Goal: Information Seeking & Learning: Learn about a topic

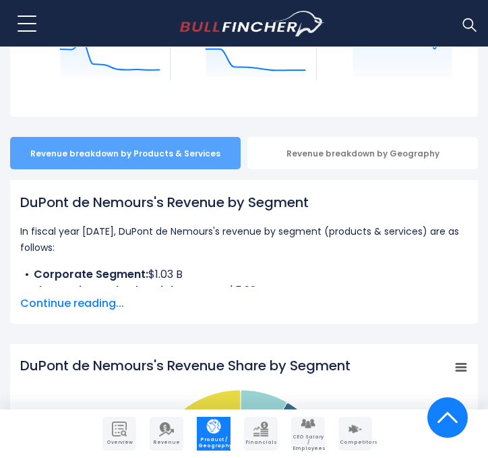
scroll to position [236, 0]
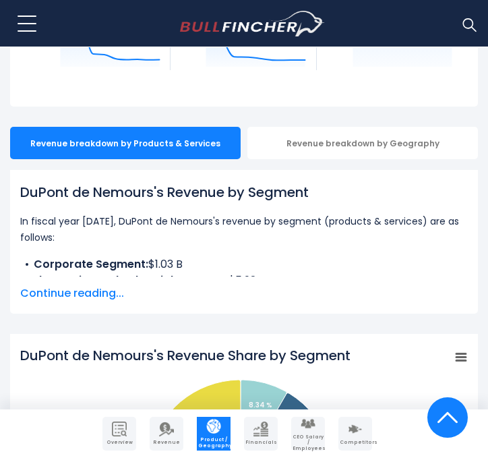
click at [103, 296] on span "Continue reading..." at bounding box center [243, 293] width 447 height 16
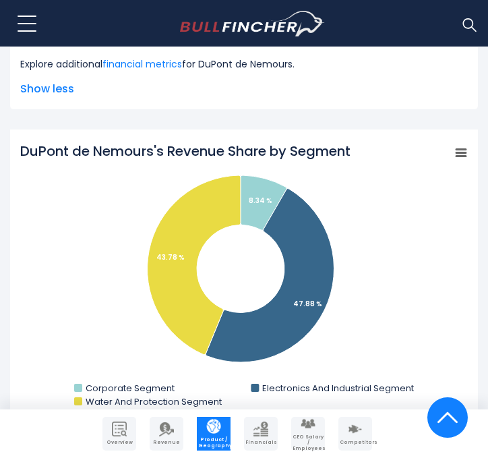
scroll to position [590, 0]
